Goal: Transaction & Acquisition: Subscribe to service/newsletter

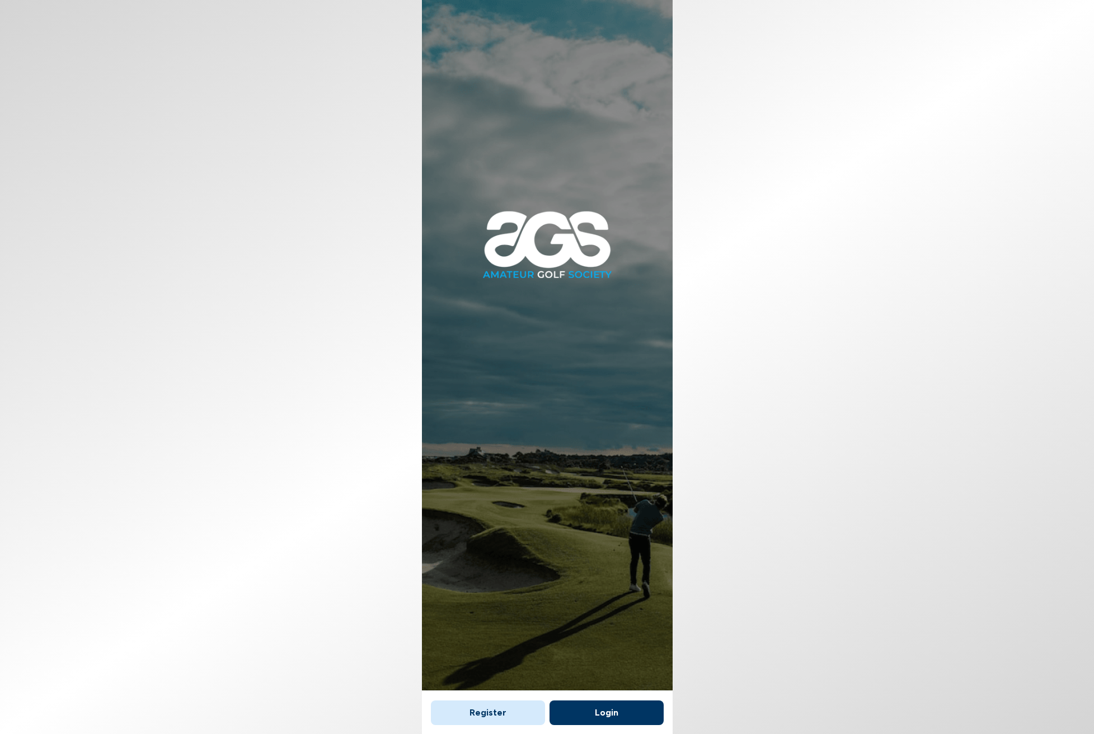
scroll to position [7, 0]
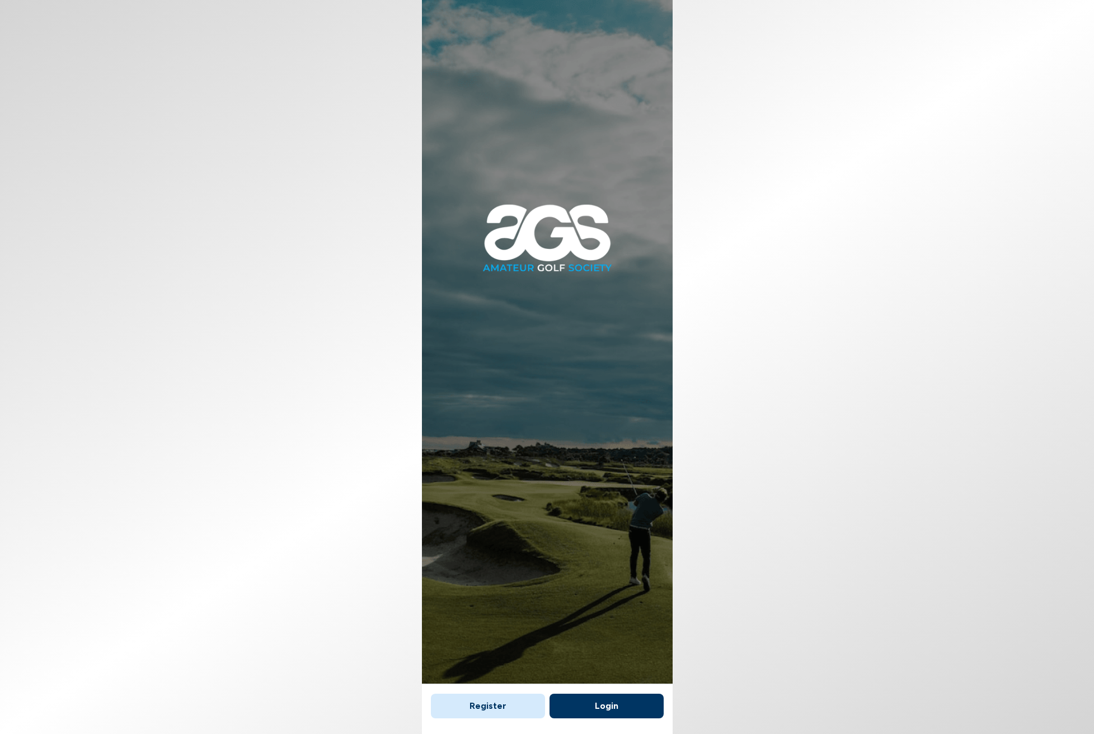
click at [524, 706] on button "Register" at bounding box center [488, 706] width 114 height 25
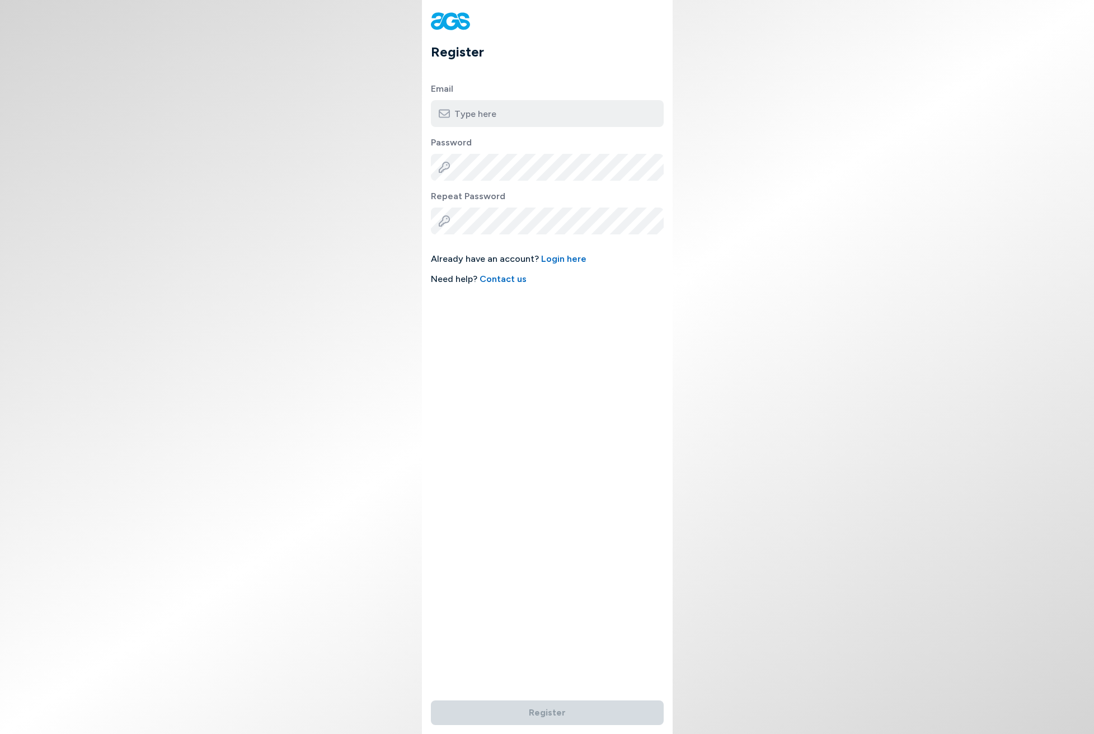
click at [494, 120] on input "email" at bounding box center [547, 113] width 233 height 27
type input "j"
type input "[EMAIL_ADDRESS][DOMAIN_NAME]"
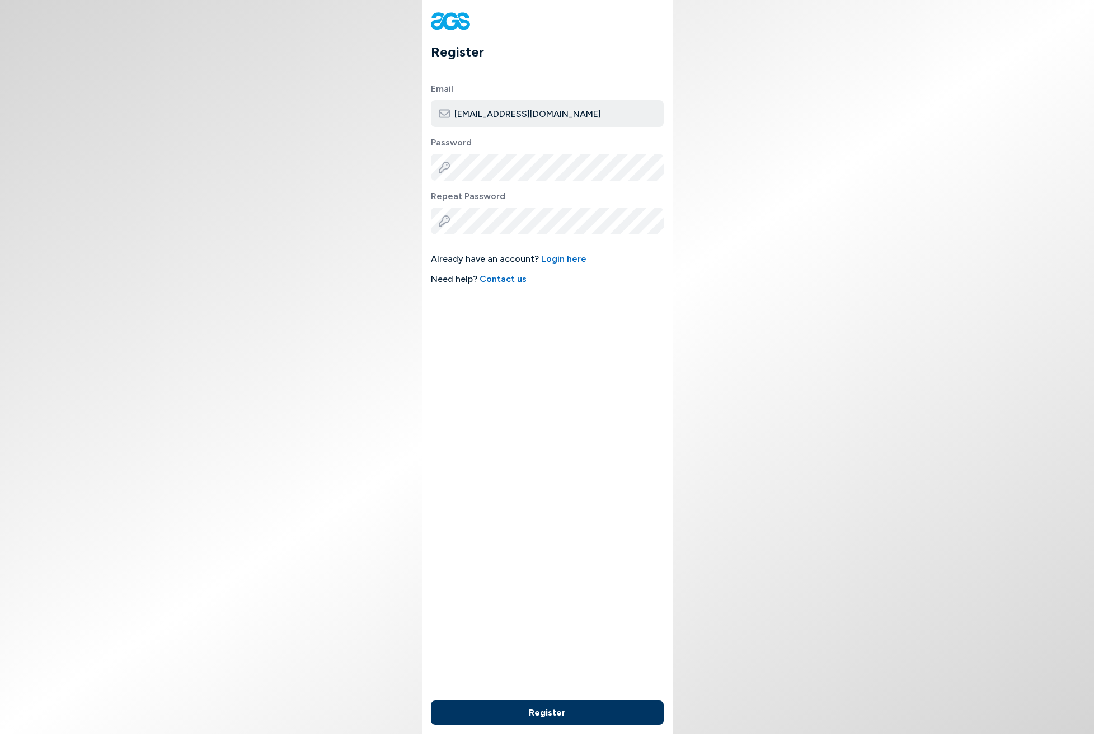
drag, startPoint x: 542, startPoint y: 703, endPoint x: 541, endPoint y: 709, distance: 5.7
click at [542, 705] on div "Register" at bounding box center [547, 713] width 251 height 43
click at [541, 710] on button "Register" at bounding box center [547, 713] width 233 height 25
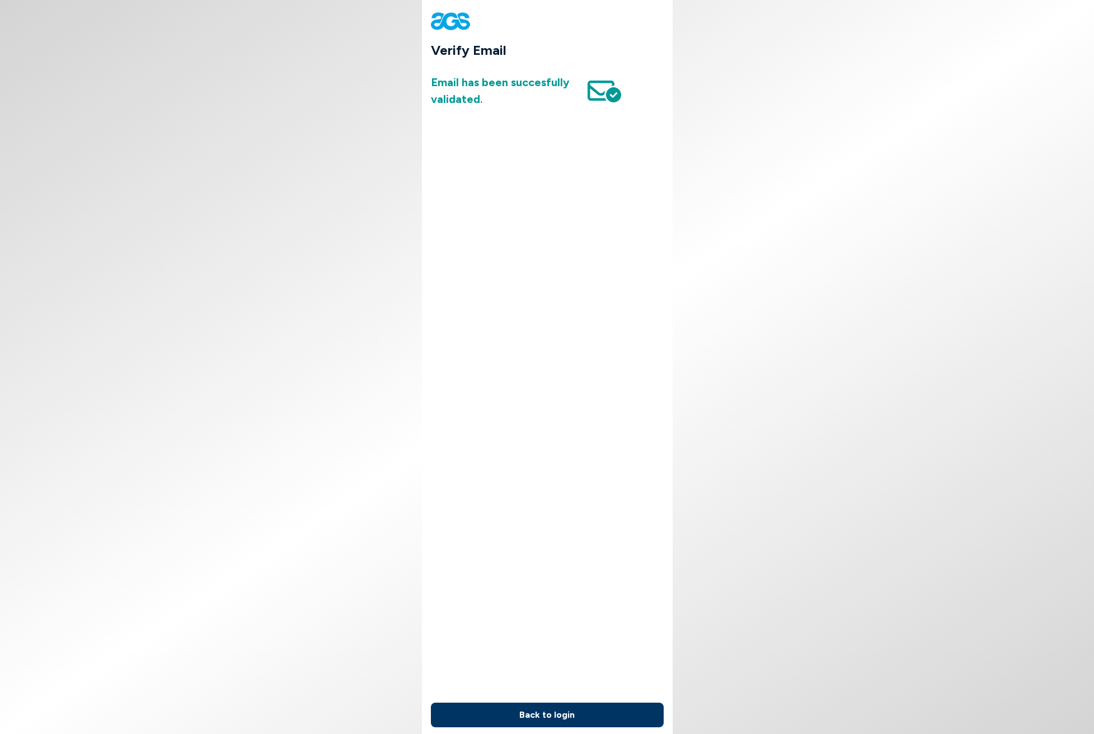
click at [548, 713] on button "Back to login" at bounding box center [547, 715] width 233 height 25
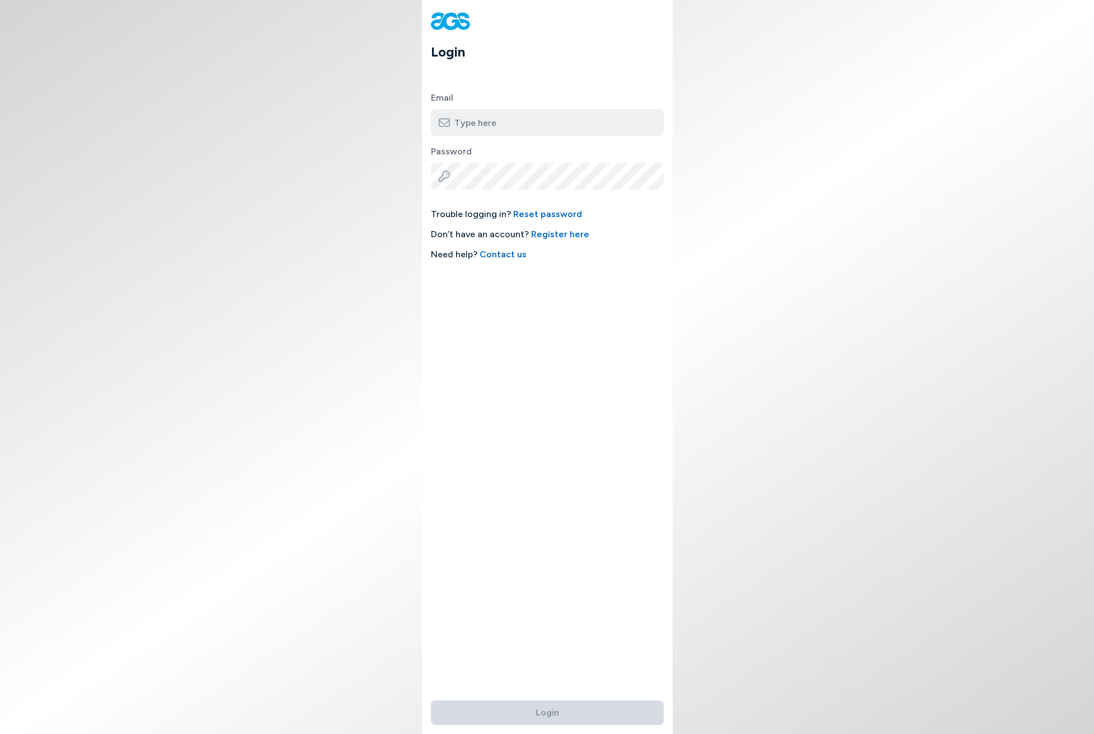
click at [531, 127] on input "email" at bounding box center [547, 122] width 233 height 27
type input "[EMAIL_ADDRESS][DOMAIN_NAME]"
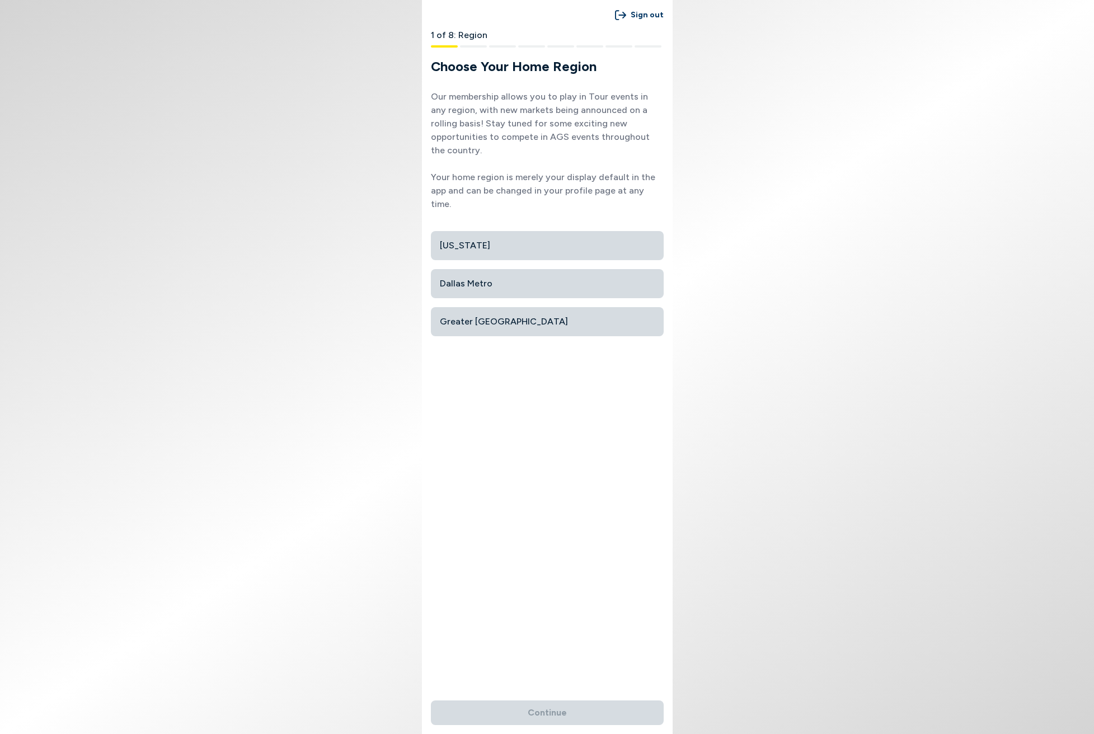
click at [561, 274] on span "Dallas Metro" at bounding box center [547, 284] width 215 height 20
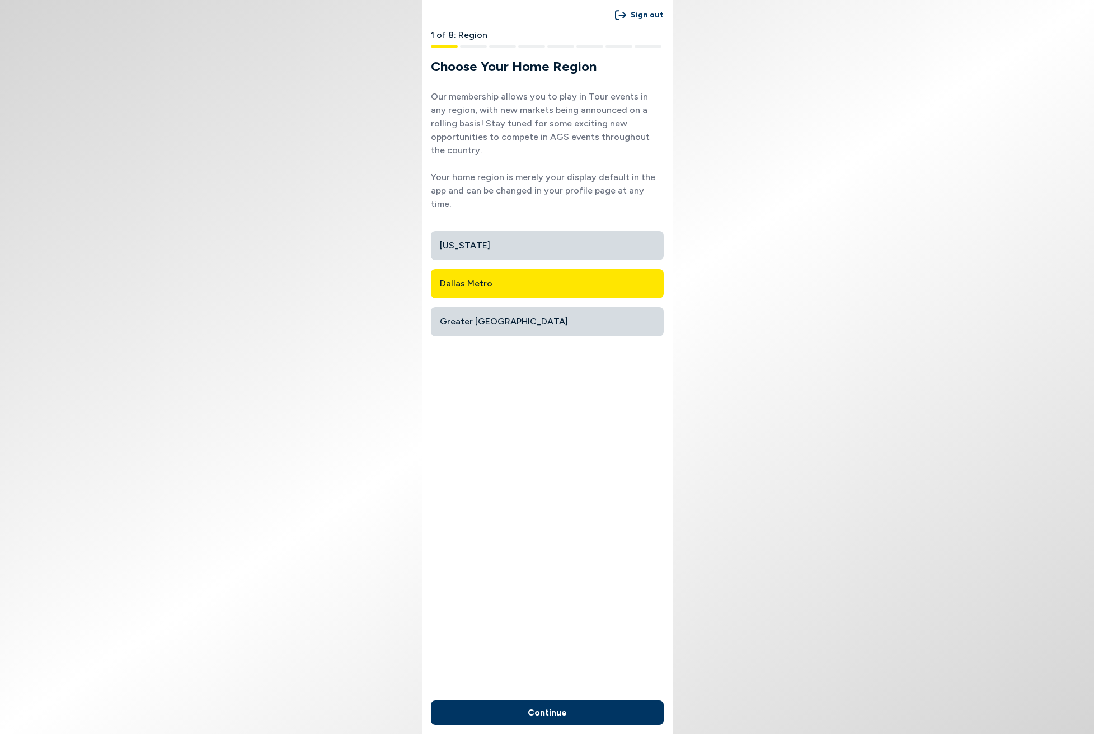
click at [571, 706] on button "Continue" at bounding box center [547, 713] width 233 height 25
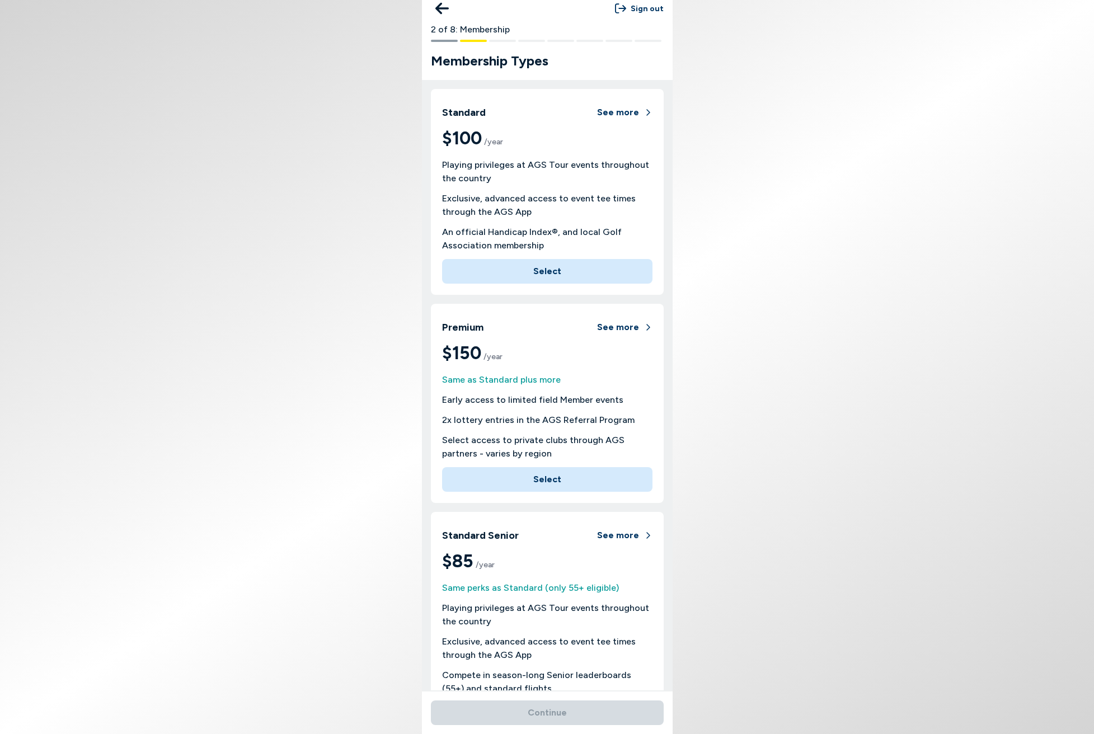
scroll to position [90, 0]
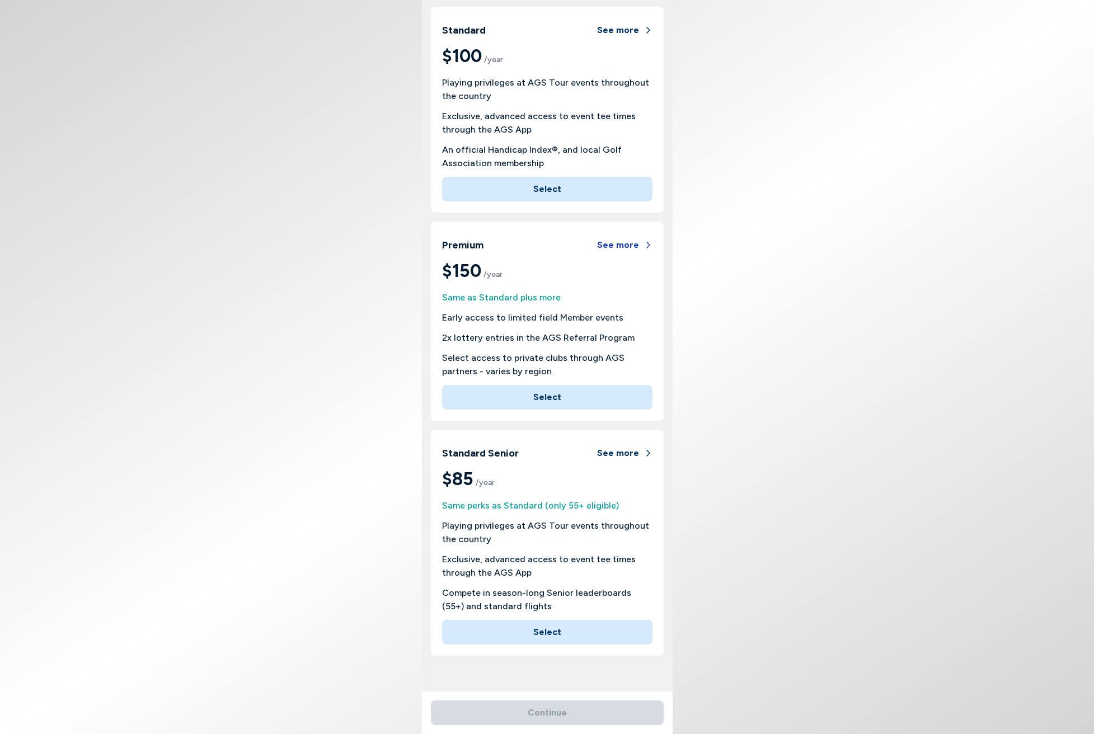
click at [625, 245] on button "See more" at bounding box center [624, 245] width 55 height 25
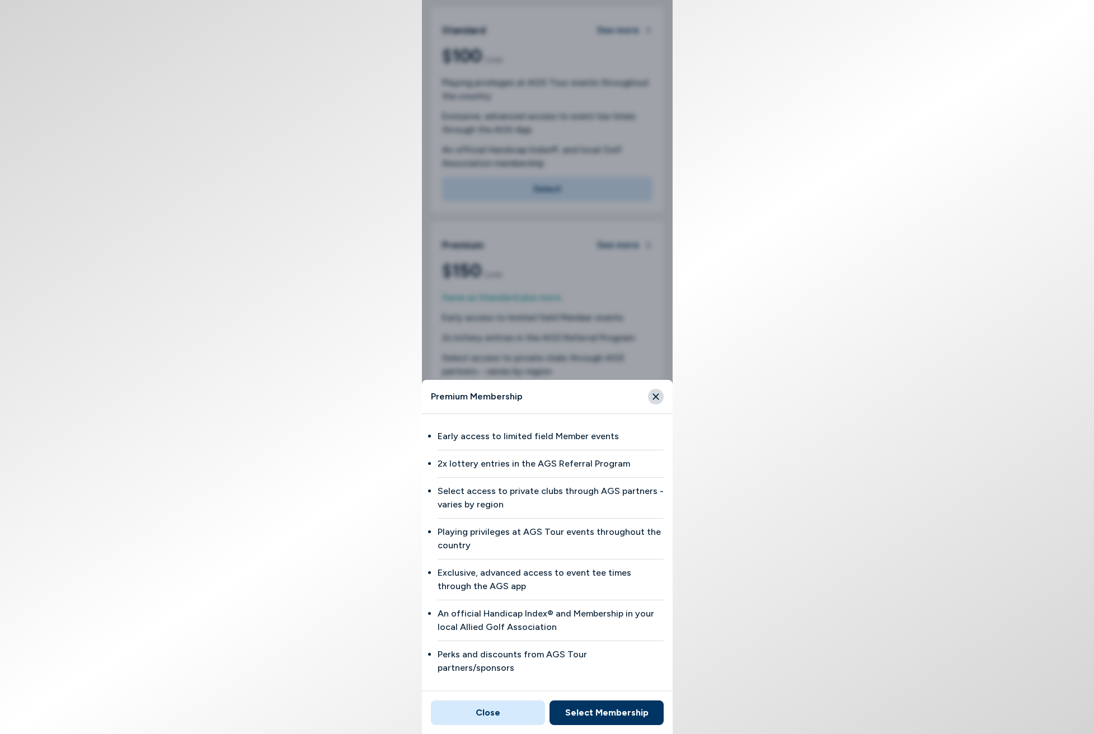
click at [642, 710] on button "Select Membership" at bounding box center [607, 713] width 114 height 25
